Goal: Transaction & Acquisition: Obtain resource

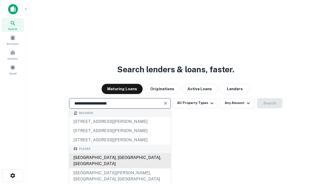
click at [120, 168] on div "[GEOGRAPHIC_DATA], [GEOGRAPHIC_DATA], [GEOGRAPHIC_DATA]" at bounding box center [119, 160] width 101 height 15
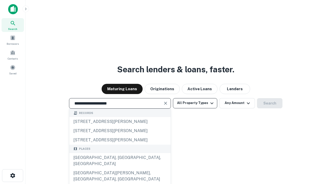
click at [195, 103] on button "All Property Types" at bounding box center [195, 103] width 44 height 10
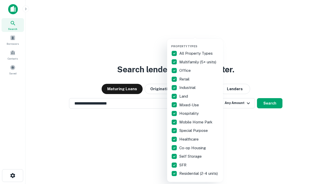
type input "**********"
click at [199, 43] on button "button" at bounding box center [199, 43] width 56 height 0
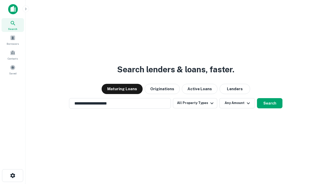
scroll to position [8, 0]
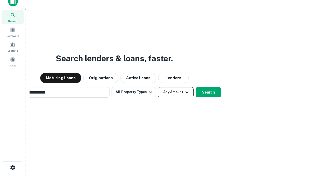
click at [158, 87] on button "Any Amount" at bounding box center [176, 92] width 36 height 10
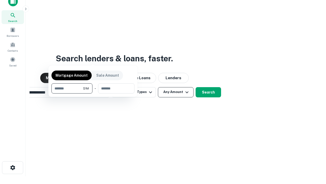
scroll to position [8, 0]
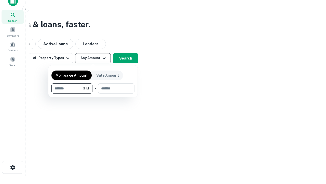
type input "*******"
click at [93, 93] on button "button" at bounding box center [93, 93] width 83 height 0
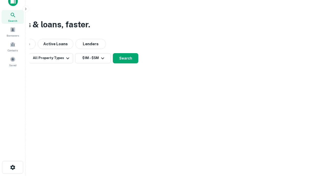
scroll to position [8, 0]
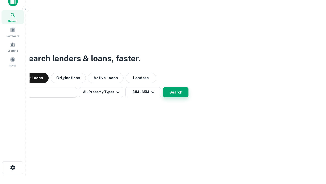
click at [163, 87] on button "Search" at bounding box center [176, 92] width 26 height 10
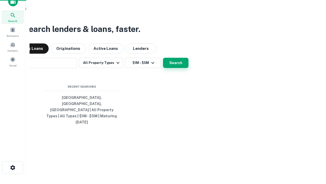
scroll to position [8, 0]
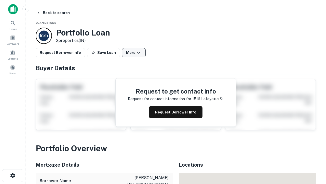
click at [134, 53] on button "More" at bounding box center [134, 52] width 24 height 9
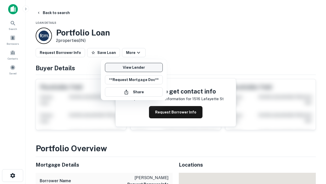
click at [134, 67] on link "View Lender" at bounding box center [134, 67] width 58 height 9
